Goal: Task Accomplishment & Management: Manage account settings

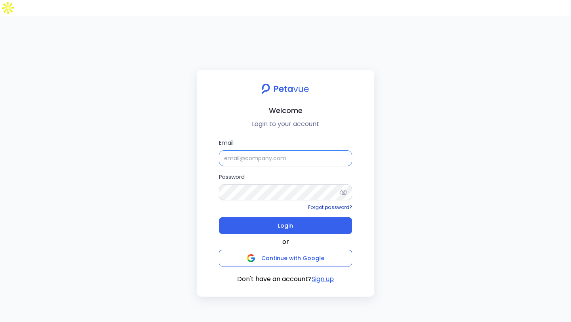
type input "[PERSON_NAME]"
click at [325, 204] on link "Forgot password?" at bounding box center [330, 207] width 44 height 7
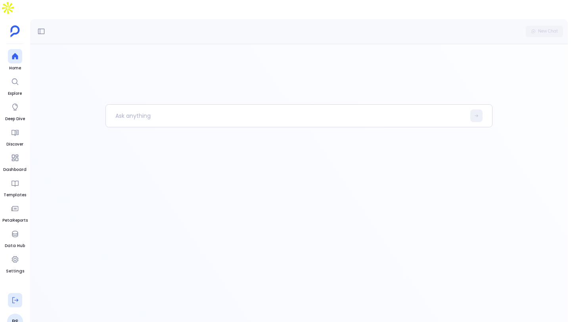
click at [16, 296] on icon at bounding box center [15, 300] width 8 height 8
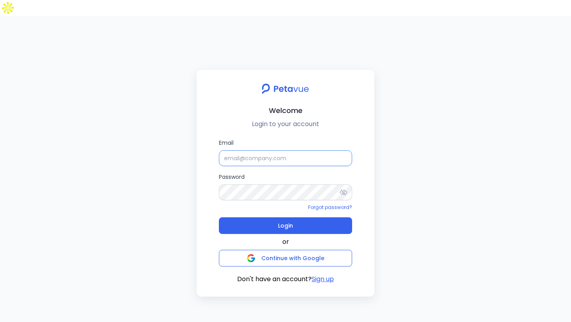
type input "[PERSON_NAME]"
